Goal: Task Accomplishment & Management: Understand process/instructions

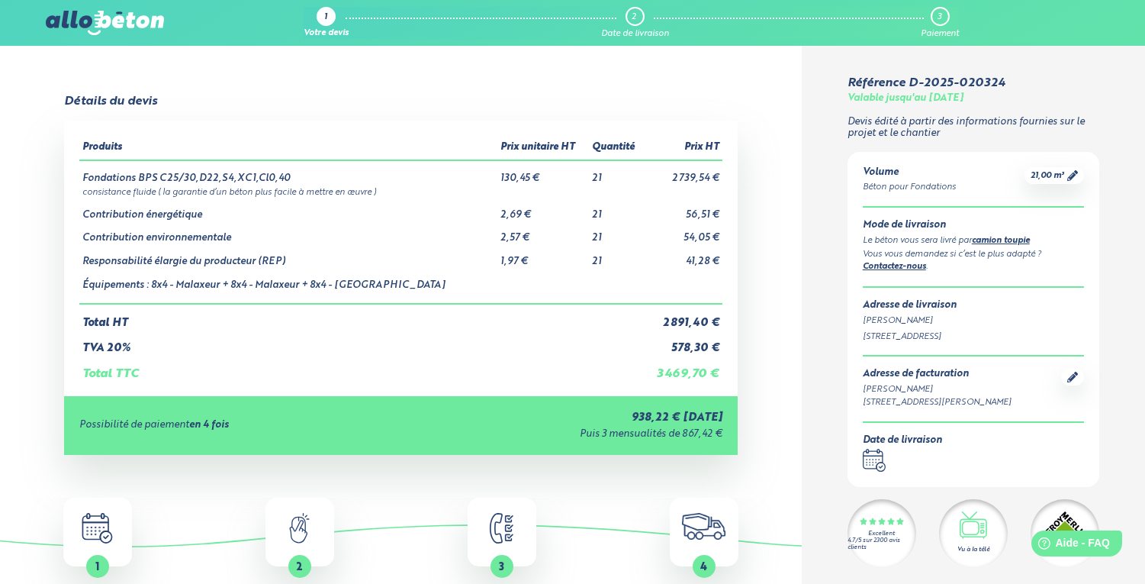
click at [89, 19] on img at bounding box center [104, 23] width 117 height 24
click at [73, 24] on img at bounding box center [104, 23] width 117 height 24
click at [327, 31] on div "Votre devis" at bounding box center [326, 34] width 45 height 10
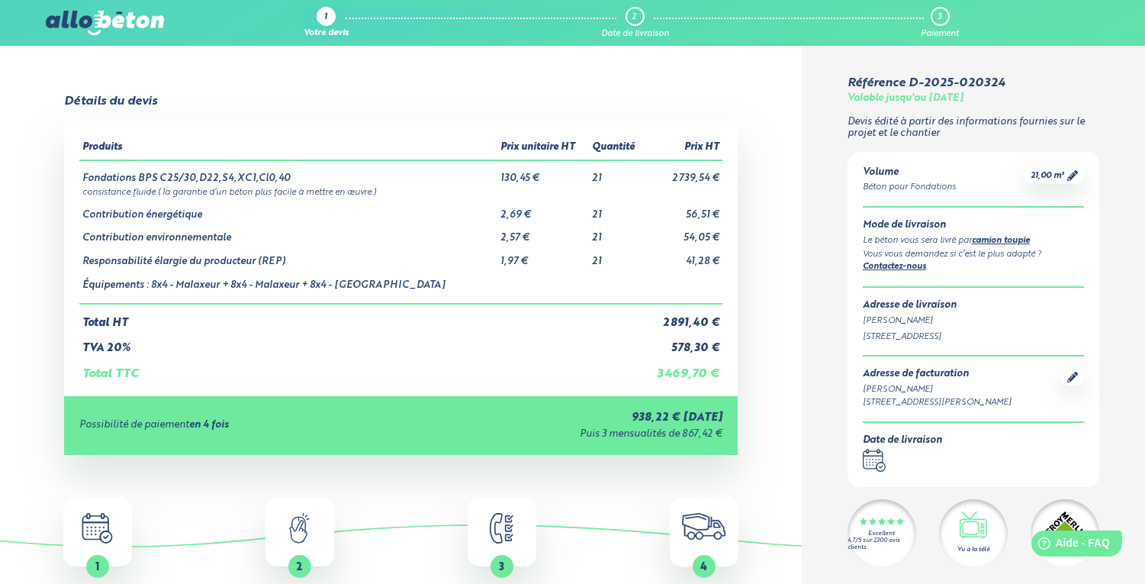
click at [327, 31] on div "Votre devis" at bounding box center [326, 34] width 45 height 10
click at [1071, 172] on icon at bounding box center [1072, 175] width 11 height 11
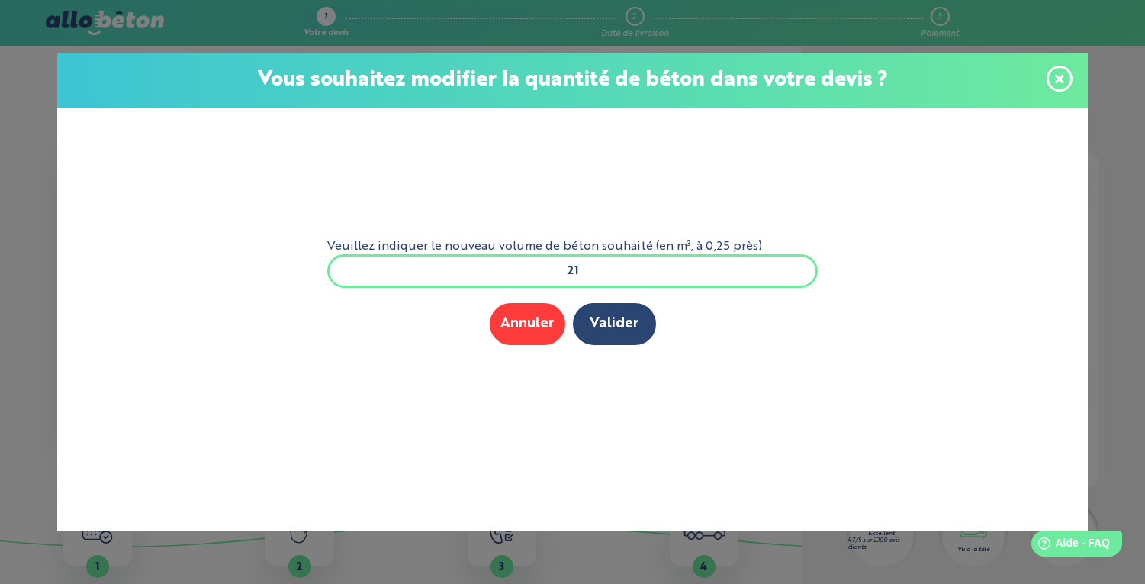
drag, startPoint x: 597, startPoint y: 269, endPoint x: 545, endPoint y: 269, distance: 51.9
click at [545, 269] on input "21" at bounding box center [572, 271] width 491 height 34
type input "2"
click at [607, 314] on button "Valider" at bounding box center [614, 324] width 83 height 42
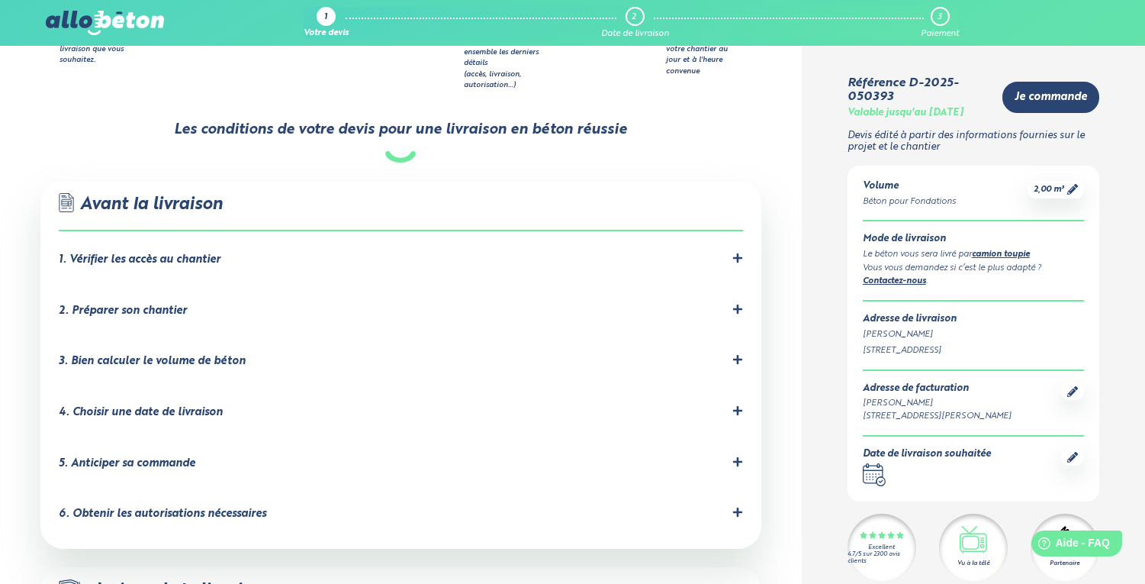
scroll to position [906, 0]
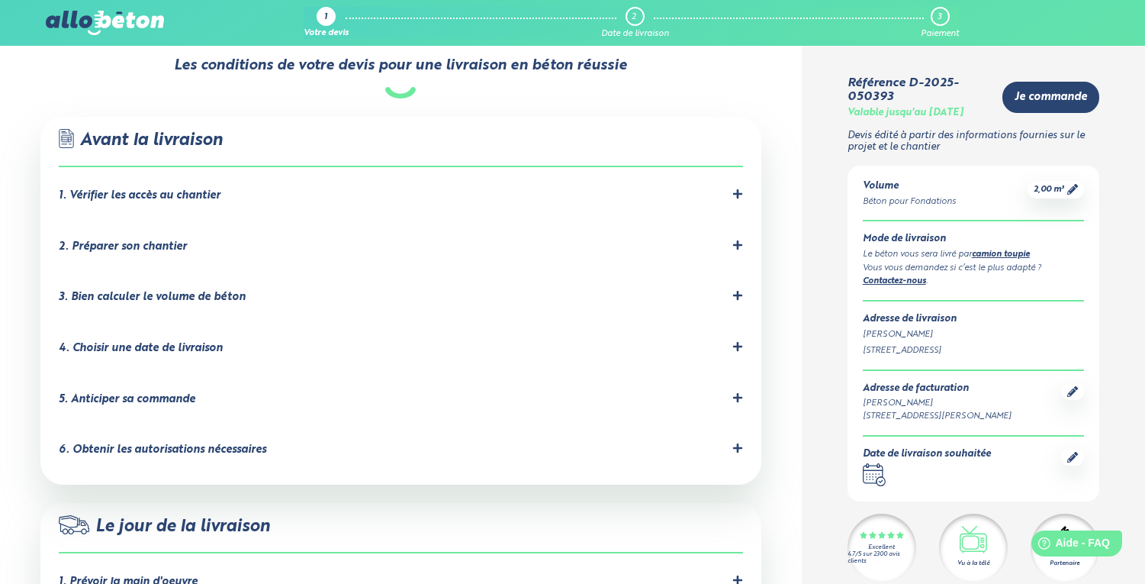
click at [738, 189] on icon at bounding box center [737, 193] width 9 height 9
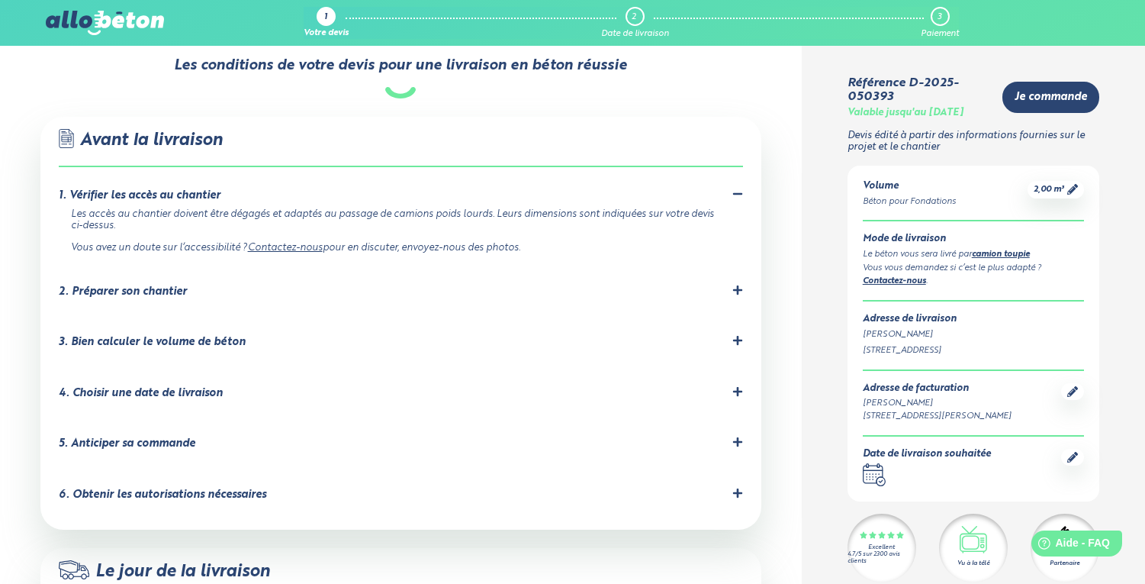
click at [739, 285] on icon at bounding box center [737, 289] width 9 height 9
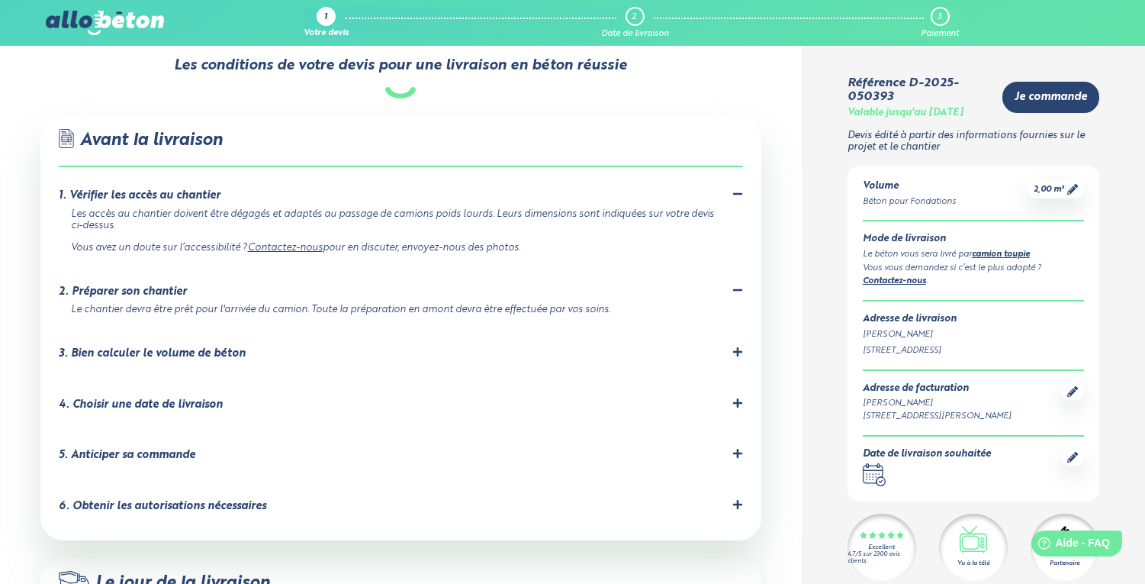
click at [735, 347] on icon at bounding box center [737, 351] width 9 height 9
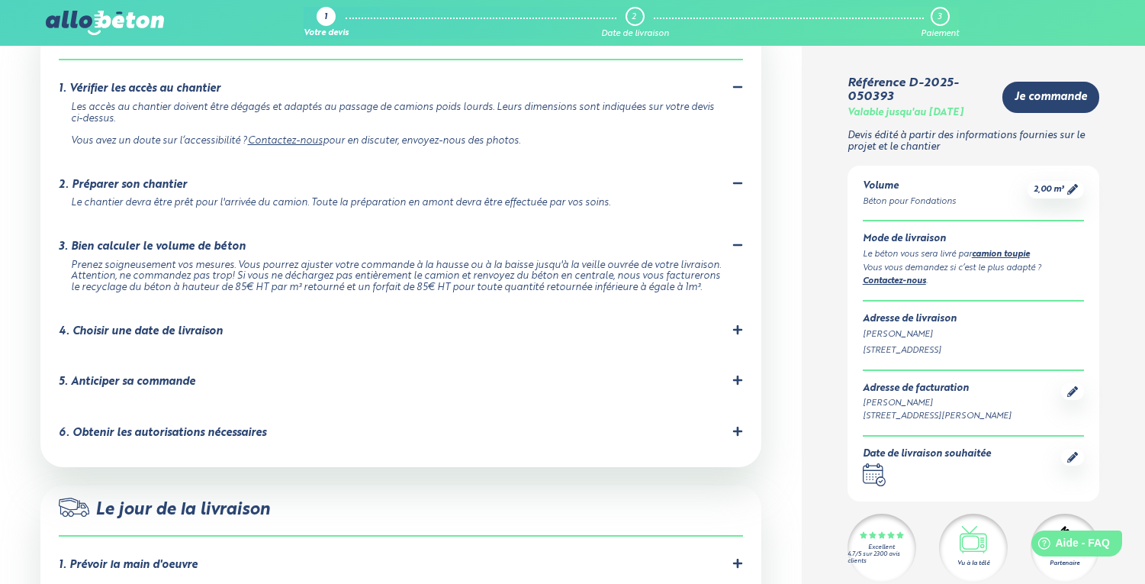
scroll to position [1020, 0]
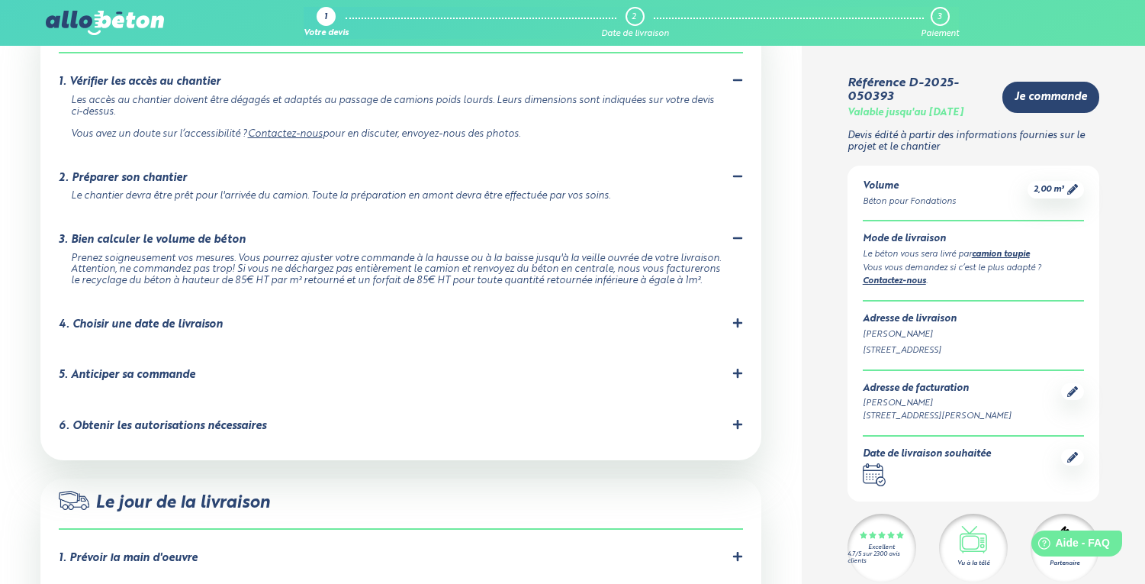
click at [740, 318] on icon at bounding box center [737, 322] width 9 height 9
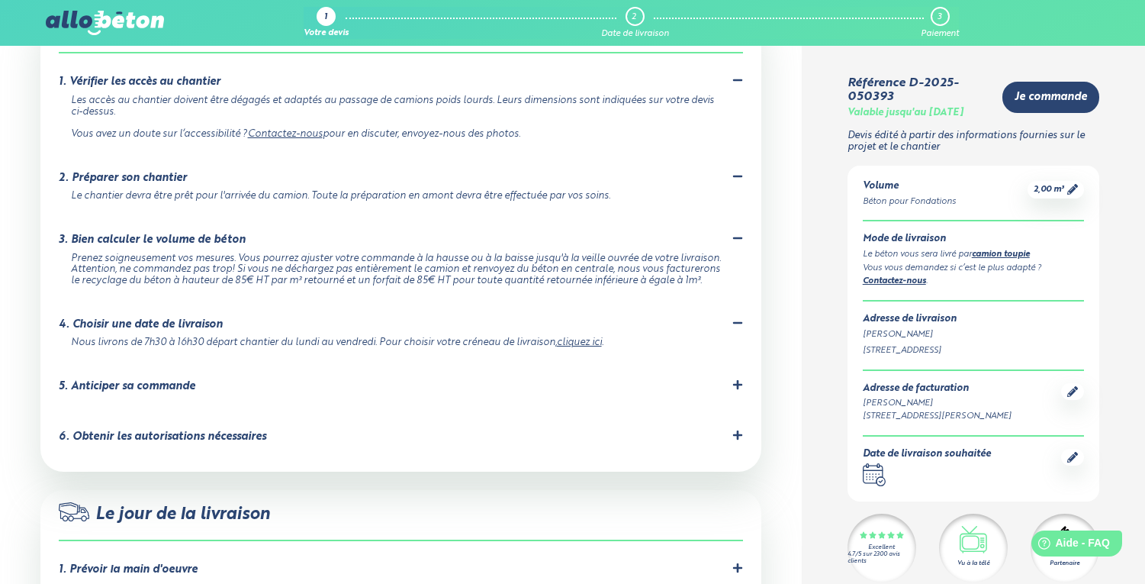
click at [731, 379] on div "5. Anticiper sa commande" at bounding box center [401, 386] width 685 height 14
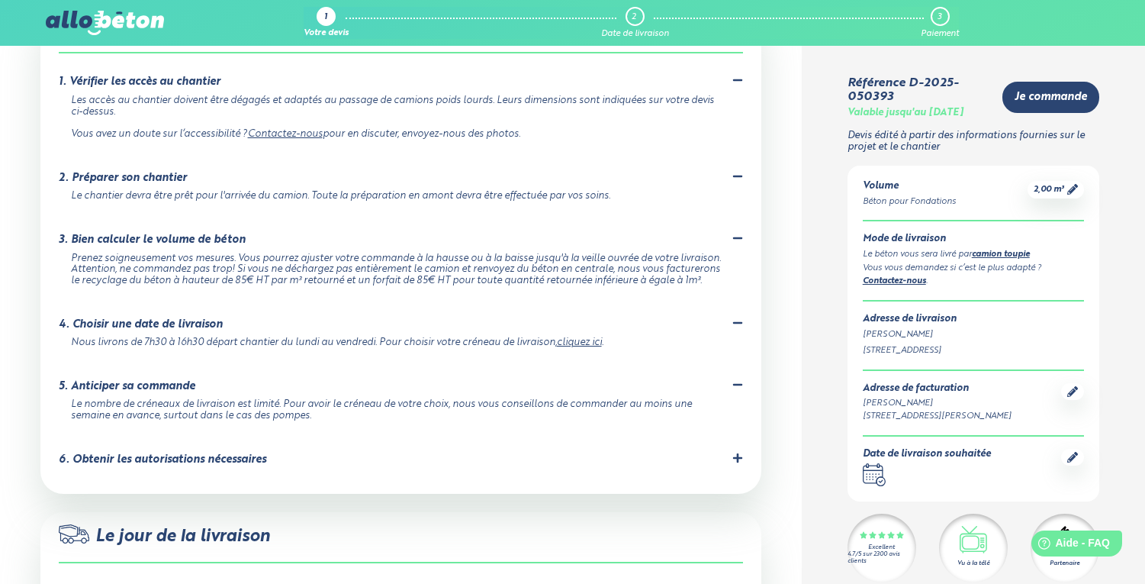
click at [735, 437] on li "6. Obtenir les autorisations nécessaires Demandez à la mairie une dérogation s'…" at bounding box center [401, 462] width 685 height 51
click at [737, 453] on icon at bounding box center [737, 457] width 9 height 9
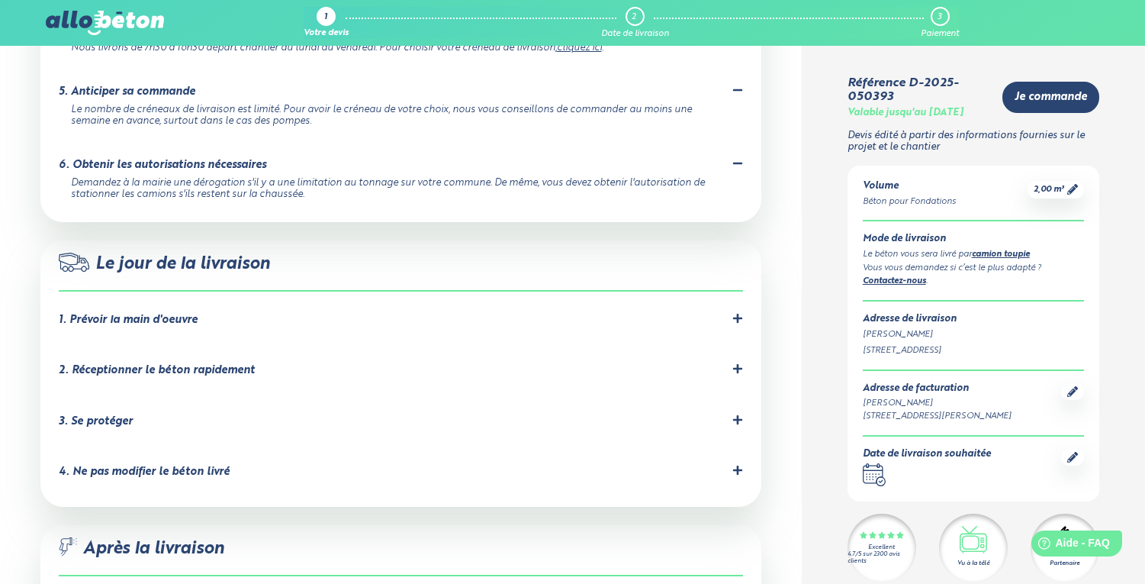
scroll to position [1390, 0]
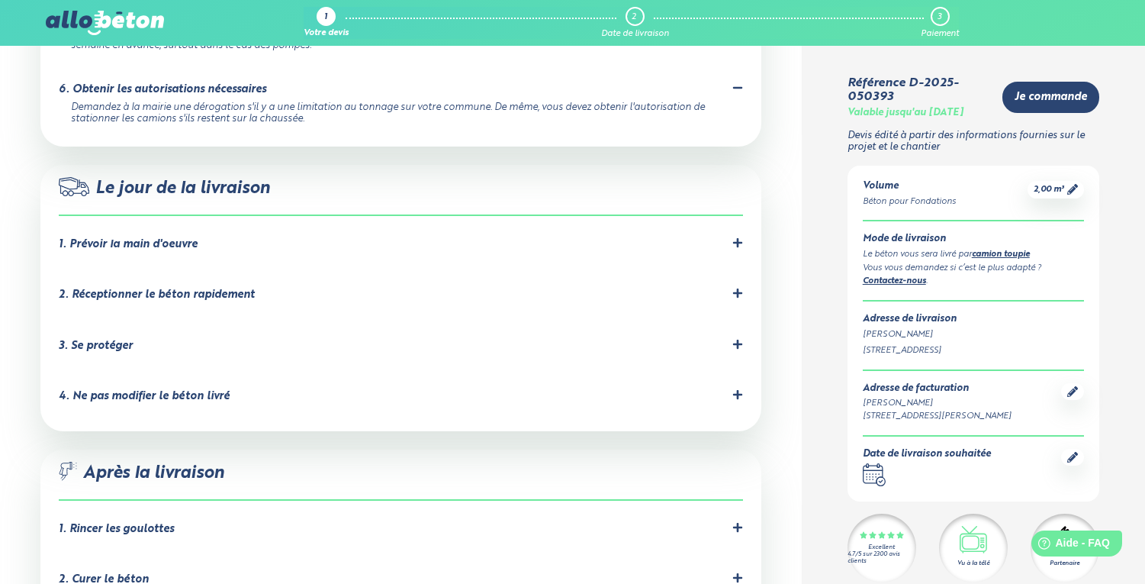
click at [735, 237] on icon at bounding box center [737, 241] width 9 height 9
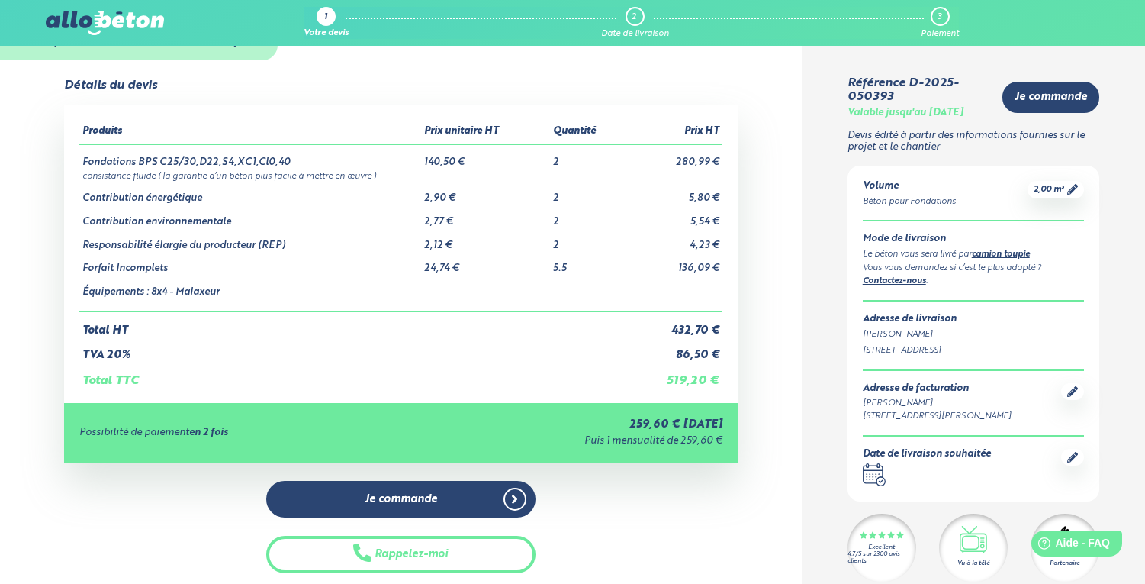
scroll to position [53, 0]
